Goal: Check status: Check status

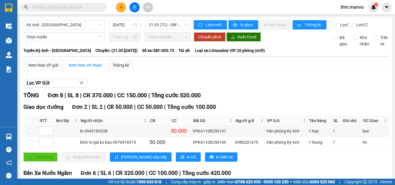
click at [87, 7] on input "text" at bounding box center [66, 7] width 68 height 6
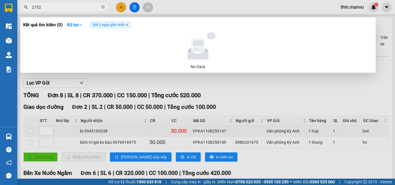
type input "2152"
click at [127, 25] on icon "close" at bounding box center [127, 24] width 3 height 3
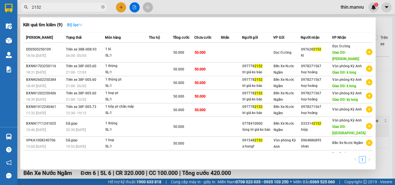
click at [83, 24] on icon "down" at bounding box center [81, 25] width 4 height 4
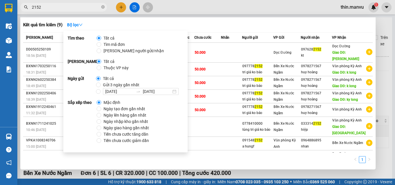
click at [113, 85] on span "Gửi 3 ngày gần nhất" at bounding box center [121, 85] width 41 height 6
click at [101, 85] on input "Gửi 3 ngày gần nhất" at bounding box center [98, 85] width 5 height 5
radio input "true"
radio input "false"
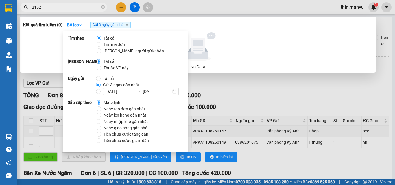
click at [163, 20] on div "Kết quả tìm kiếm ( 0 ) Bộ lọc Gửi 3 ngày gần nhất No Data" at bounding box center [198, 45] width 356 height 56
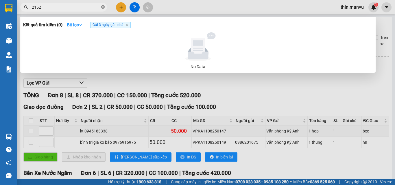
click at [102, 6] on icon "close-circle" at bounding box center [102, 6] width 3 height 3
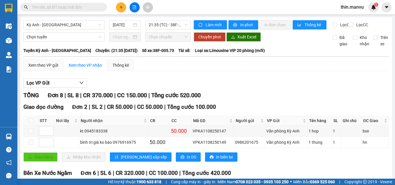
click at [89, 6] on input "text" at bounding box center [66, 7] width 68 height 6
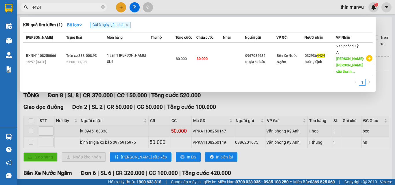
type input "4424"
drag, startPoint x: 103, startPoint y: 8, endPoint x: 94, endPoint y: 8, distance: 9.6
click at [102, 8] on icon "close-circle" at bounding box center [102, 6] width 3 height 3
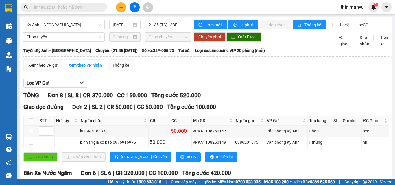
click at [93, 8] on input "text" at bounding box center [66, 7] width 68 height 6
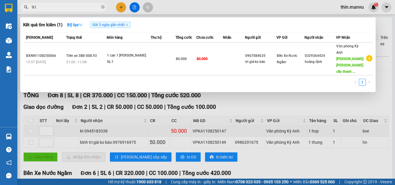
type input "913"
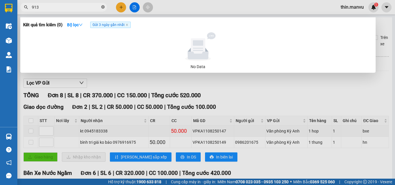
click at [103, 8] on icon "close-circle" at bounding box center [102, 6] width 3 height 3
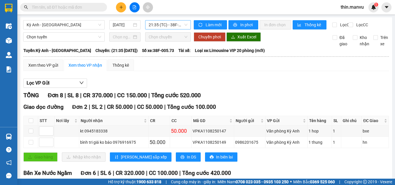
click at [161, 25] on span "21:35 (TC) - 38F-005.73" at bounding box center [168, 25] width 39 height 9
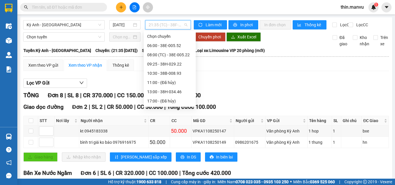
scroll to position [74, 0]
click at [173, 101] on div "21:35 (TC) - 38F-005.73" at bounding box center [169, 101] width 45 height 6
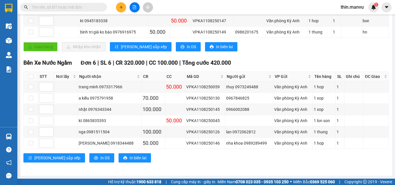
scroll to position [0, 0]
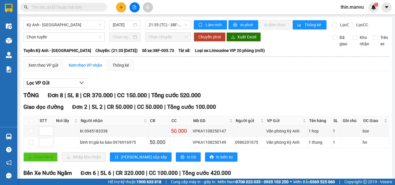
click at [73, 5] on input "text" at bounding box center [66, 7] width 68 height 6
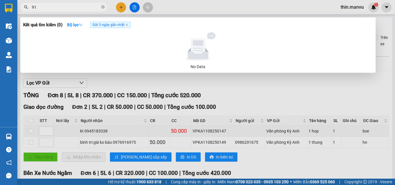
type input "913"
click at [104, 5] on span at bounding box center [102, 7] width 3 height 5
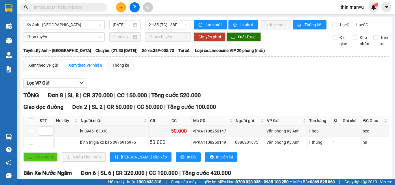
click at [76, 6] on input "text" at bounding box center [66, 7] width 68 height 6
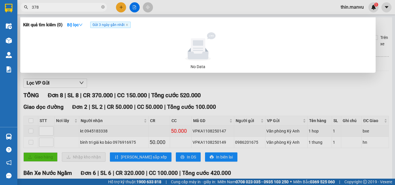
type input "3789"
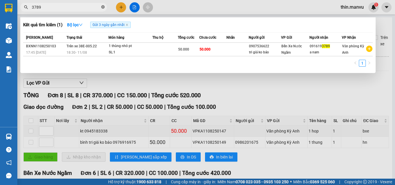
click at [102, 9] on icon "close-circle" at bounding box center [102, 6] width 3 height 3
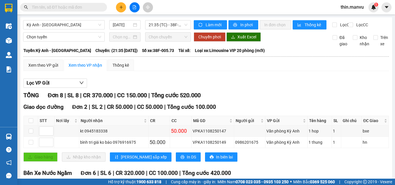
click at [95, 9] on input "text" at bounding box center [66, 7] width 68 height 6
drag, startPoint x: 82, startPoint y: 3, endPoint x: 81, endPoint y: 5, distance: 3.0
click at [82, 3] on div "Kết quả tìm kiếm ( 1 ) Bộ lọc Gửi 3 ngày gần nhất Mã ĐH Trạng thái Món hàng Thu…" at bounding box center [56, 7] width 113 height 10
click at [81, 6] on input "text" at bounding box center [66, 7] width 68 height 6
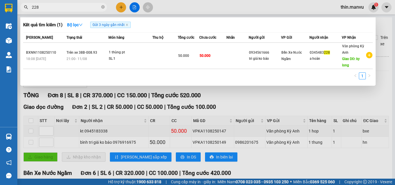
type input "228"
click at [105, 7] on span "228" at bounding box center [63, 7] width 87 height 9
drag, startPoint x: 104, startPoint y: 7, endPoint x: 89, endPoint y: 7, distance: 15.0
click at [104, 7] on icon "close-circle" at bounding box center [102, 6] width 3 height 3
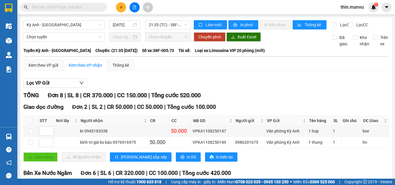
click at [89, 7] on input "text" at bounding box center [66, 7] width 68 height 6
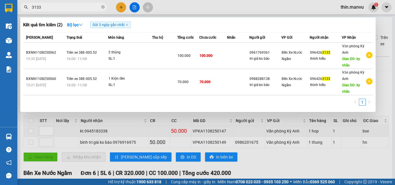
type input "3133"
click at [104, 5] on span at bounding box center [102, 7] width 3 height 5
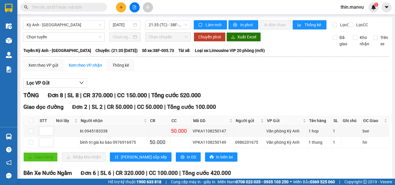
drag, startPoint x: 101, startPoint y: 7, endPoint x: 98, endPoint y: 8, distance: 3.5
click at [101, 7] on span at bounding box center [63, 7] width 87 height 9
click at [87, 9] on input "text" at bounding box center [66, 7] width 68 height 6
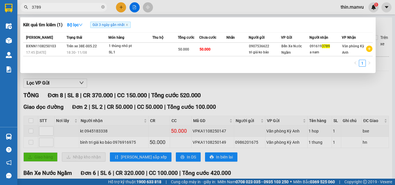
type input "3789"
click at [104, 8] on icon "close-circle" at bounding box center [102, 6] width 3 height 3
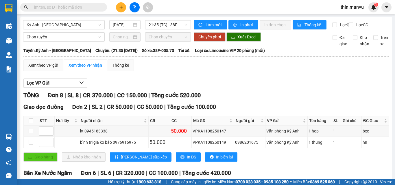
click at [96, 9] on input "text" at bounding box center [66, 7] width 68 height 6
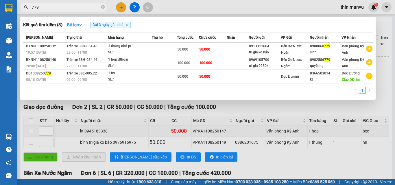
type input "779"
